Goal: Navigation & Orientation: Find specific page/section

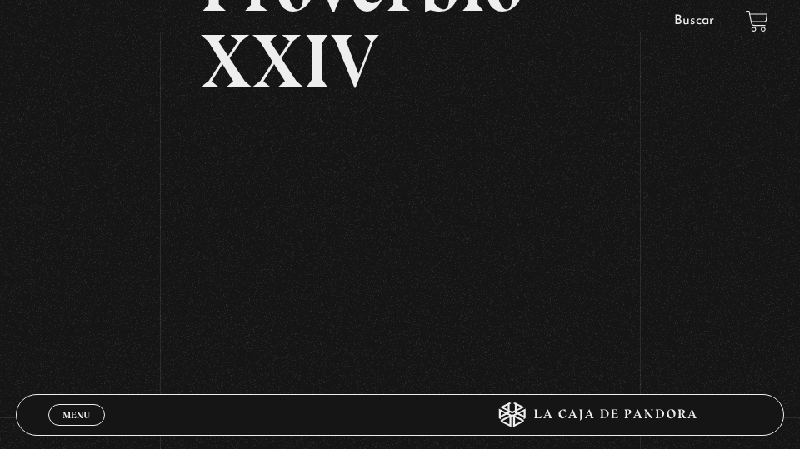
scroll to position [218, 0]
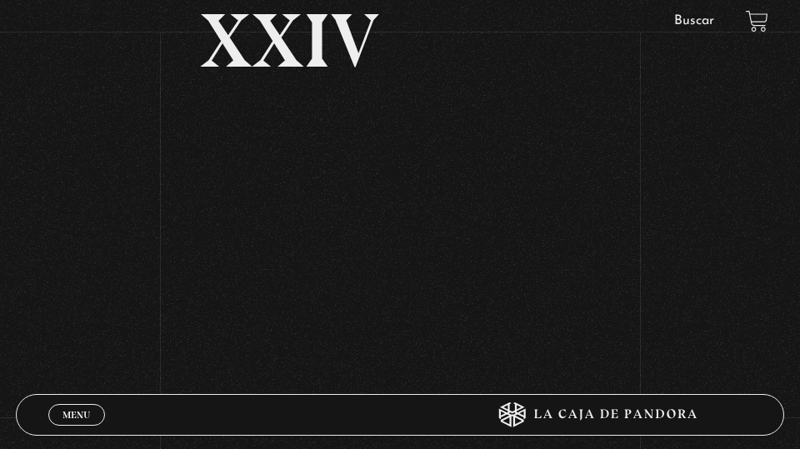
click at [48, 404] on link "Menu Cerrar" at bounding box center [76, 415] width 57 height 22
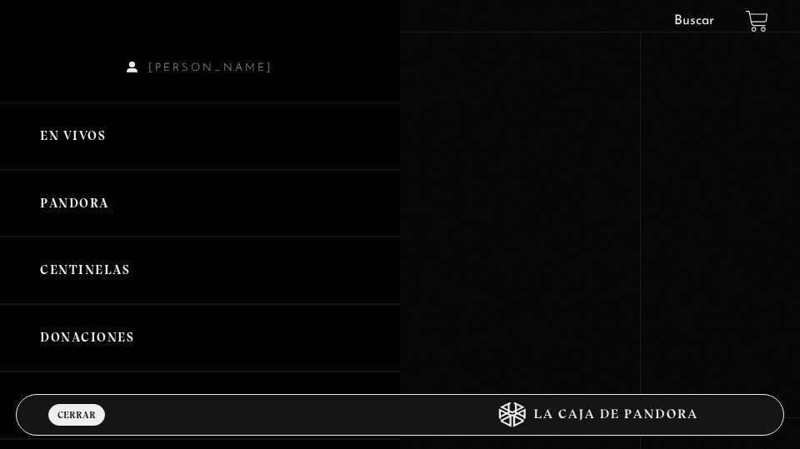
scroll to position [118, 0]
click at [674, 14] on link "Buscar" at bounding box center [694, 20] width 40 height 13
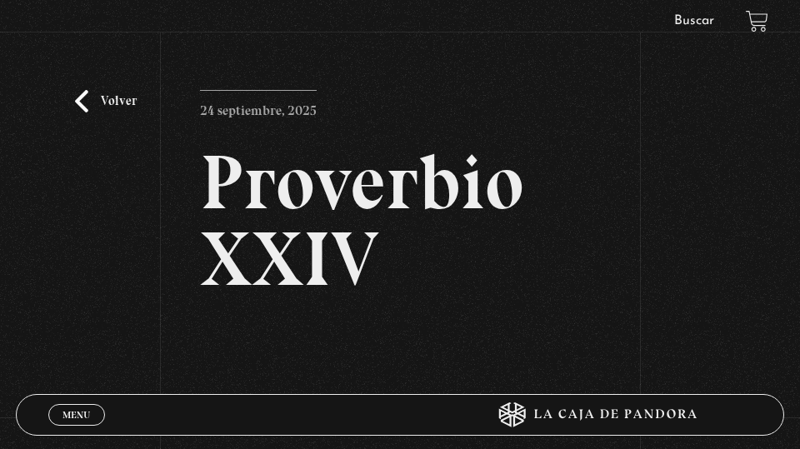
scroll to position [33, 0]
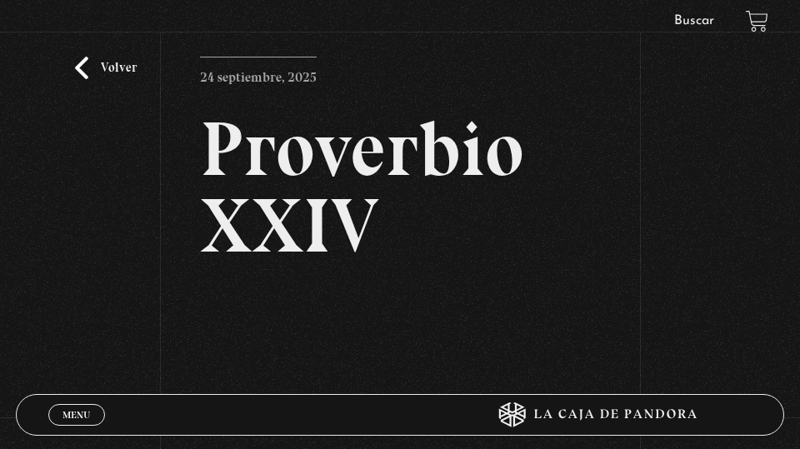
click at [63, 417] on span "Menu" at bounding box center [77, 415] width 28 height 10
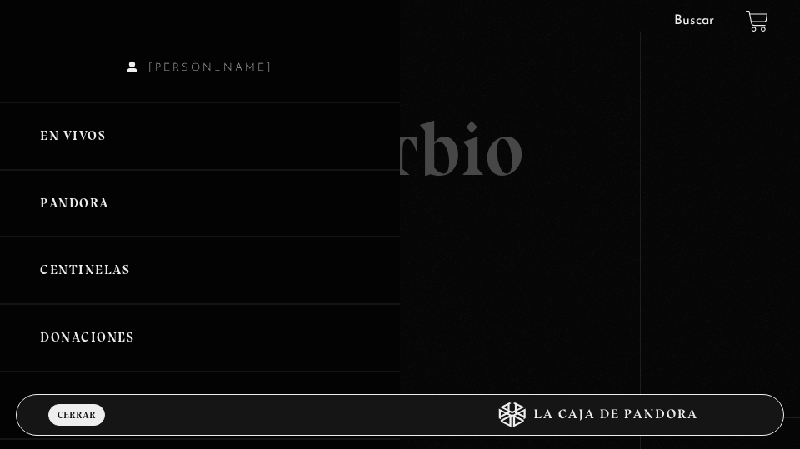
click at [63, 131] on link "En vivos" at bounding box center [200, 137] width 400 height 68
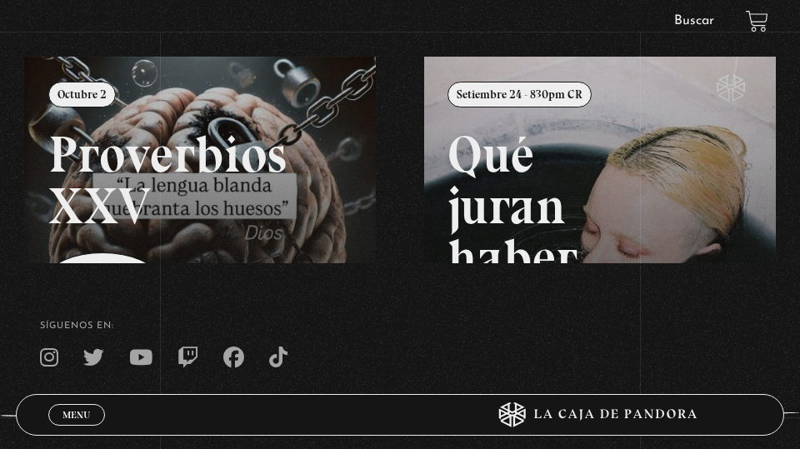
scroll to position [203, 0]
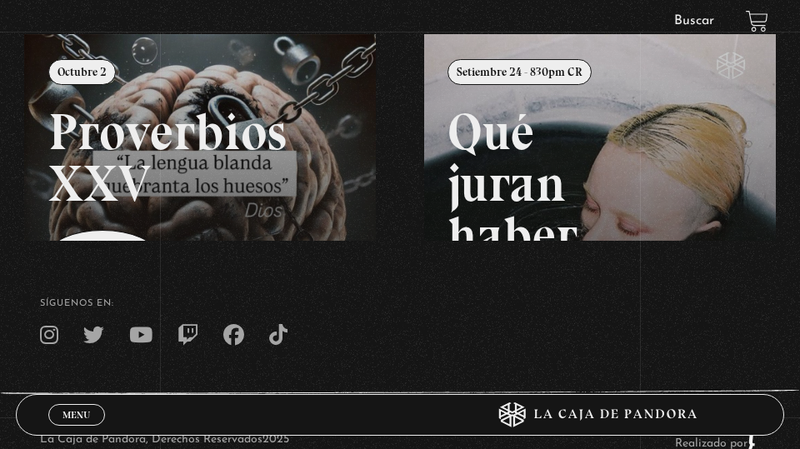
click at [63, 418] on span "Menu" at bounding box center [77, 415] width 28 height 10
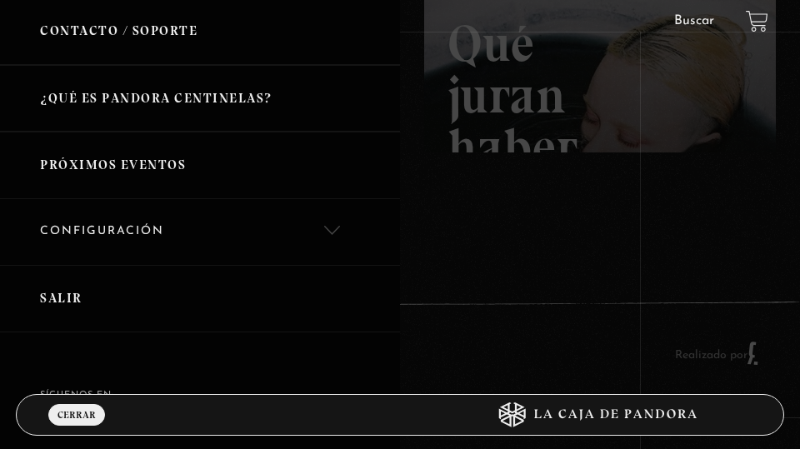
scroll to position [500, 0]
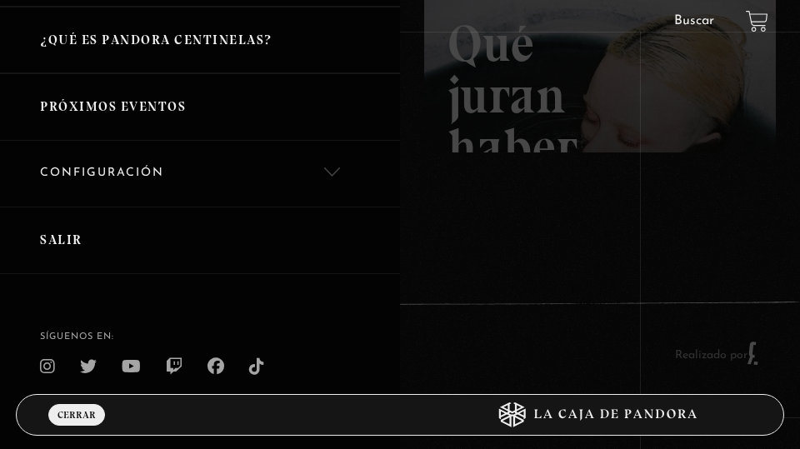
click at [63, 229] on link "Salir" at bounding box center [200, 241] width 400 height 68
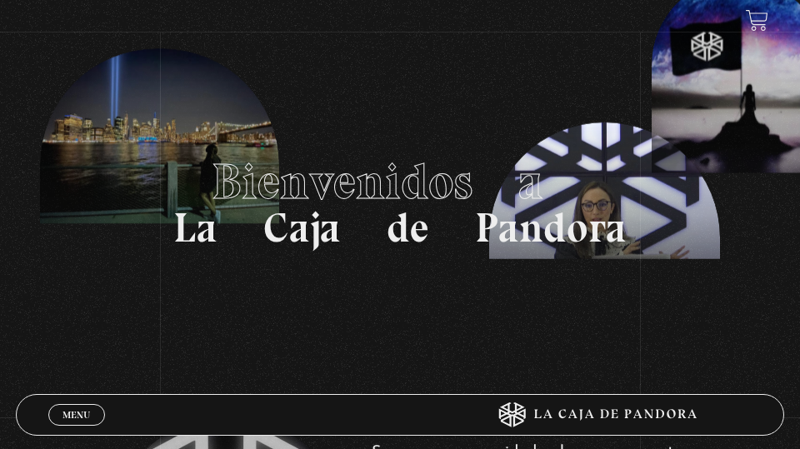
scroll to position [18, 0]
